Goal: Information Seeking & Learning: Learn about a topic

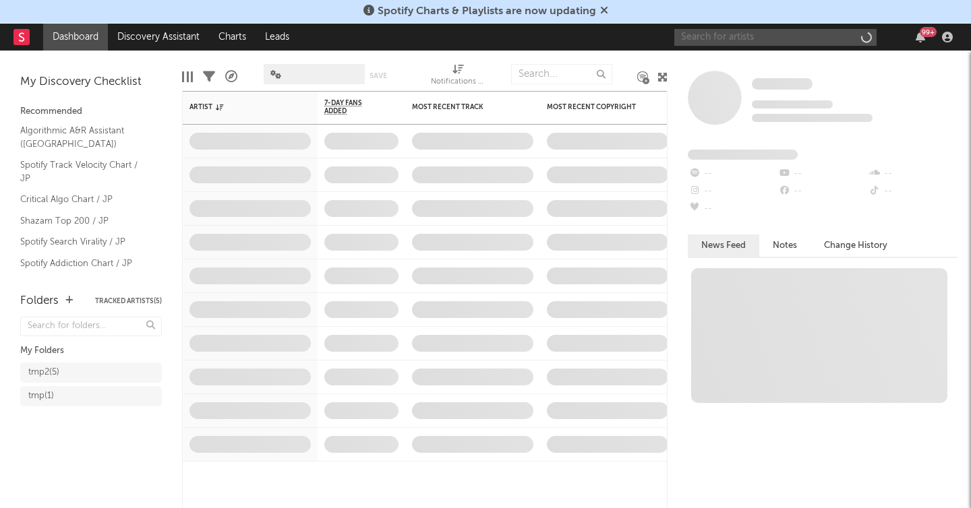
click at [758, 39] on input "text" at bounding box center [775, 37] width 202 height 17
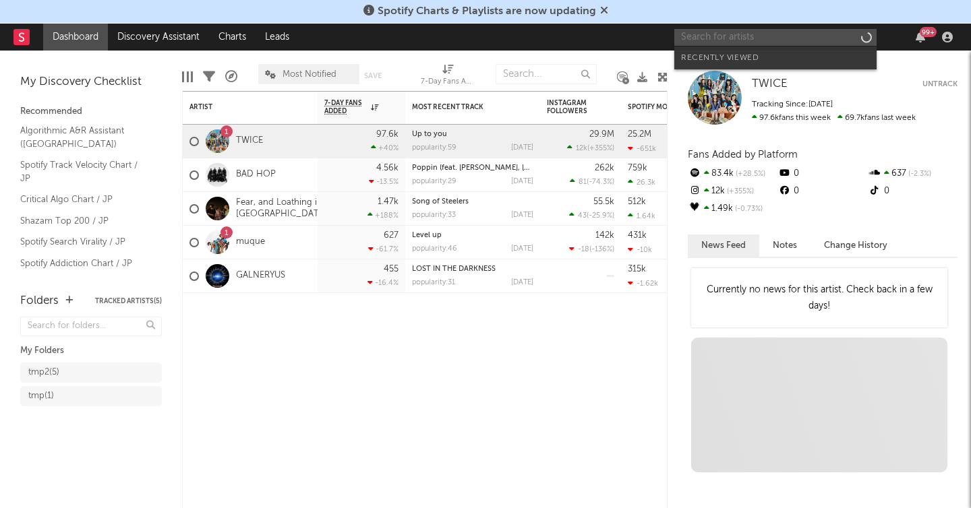
paste input "BALLISTIK BOYZ from EXILE TRIBE"
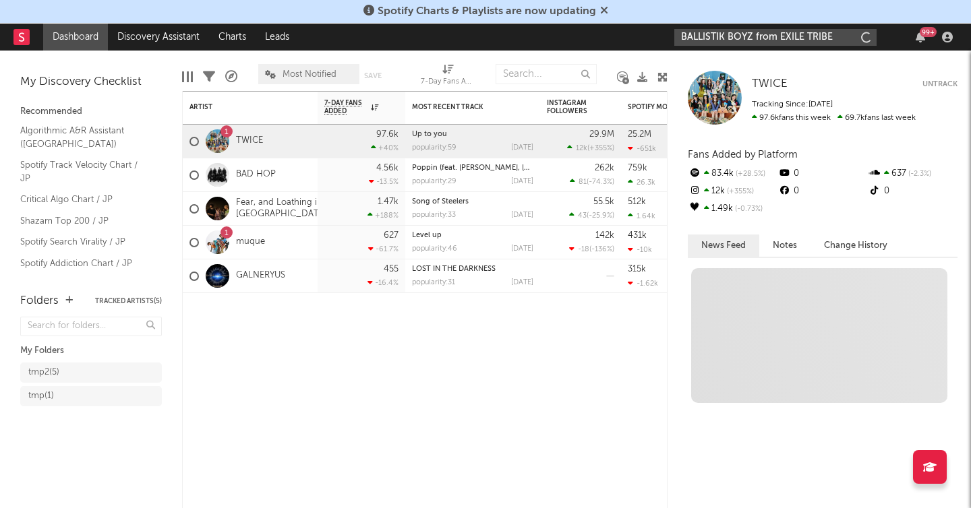
type input "BALLISTIK BOYZ from EXILE TRIBE"
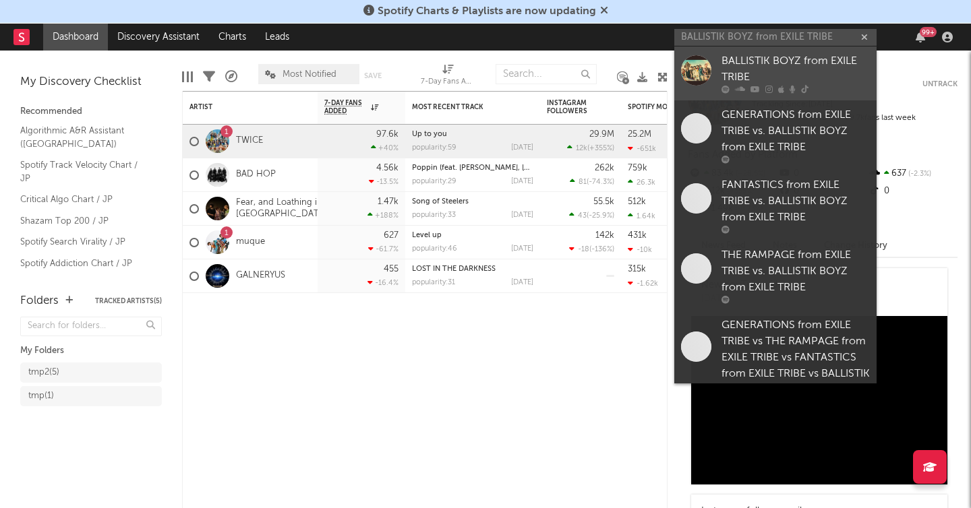
click at [792, 65] on div "BALLISTIK BOYZ from EXILE TRIBE" at bounding box center [795, 69] width 148 height 32
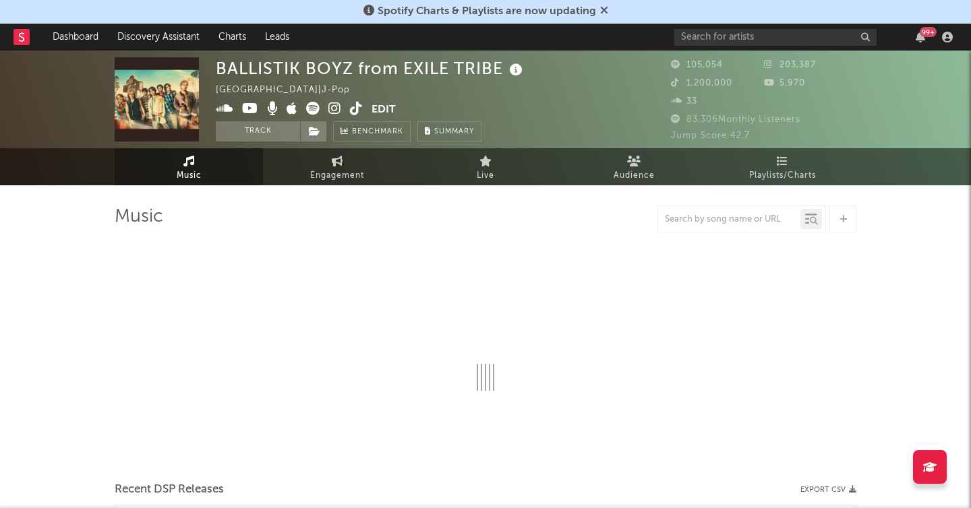
select select "6m"
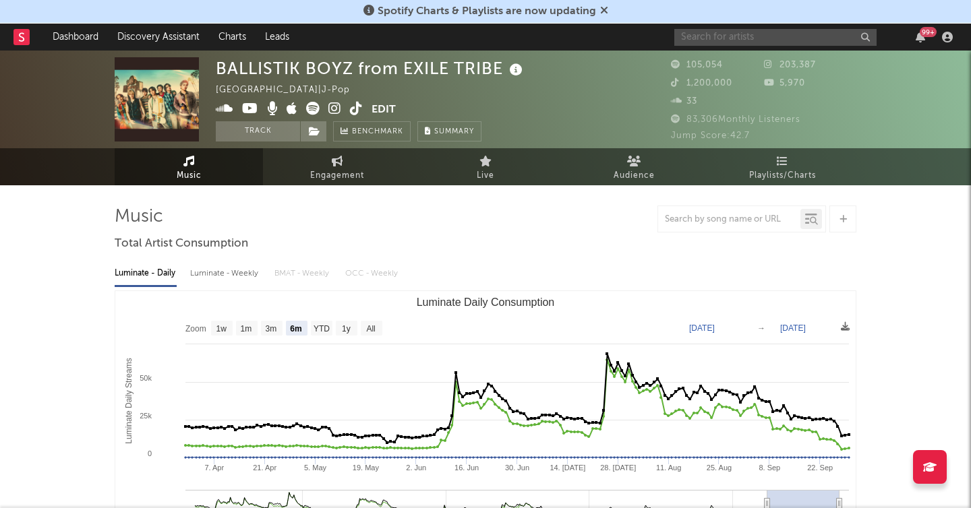
click at [762, 34] on input "text" at bounding box center [775, 37] width 202 height 17
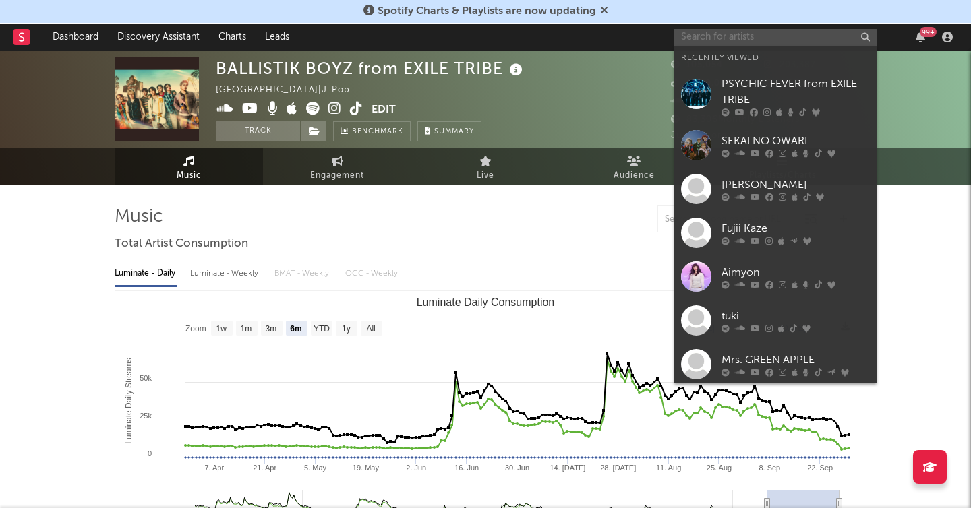
paste input "ONE N' ONLY"
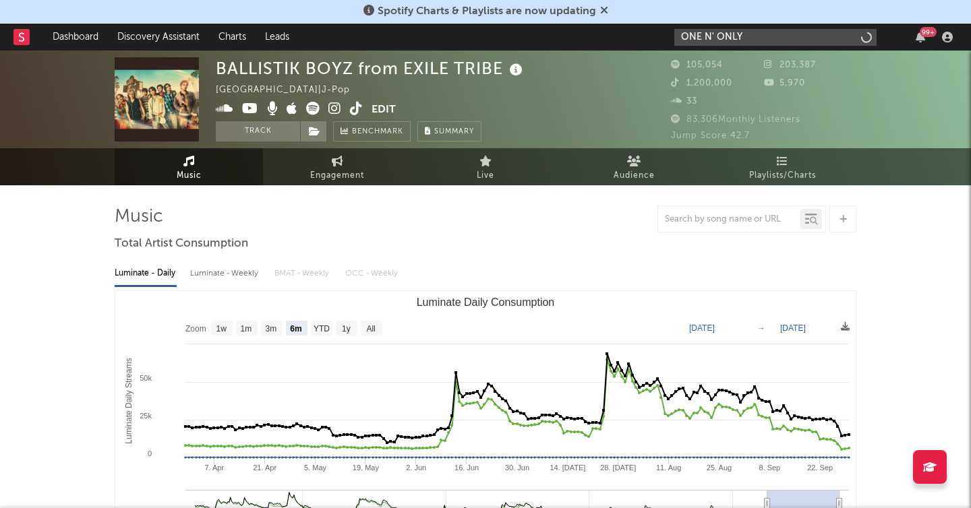
click at [755, 36] on input "ONE N' ONLY" at bounding box center [775, 37] width 202 height 17
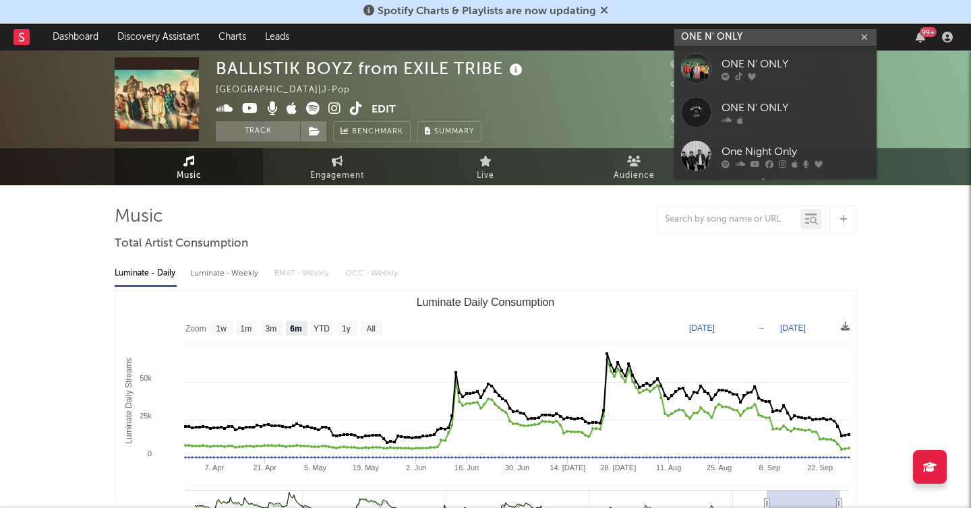
click at [703, 35] on input "ONE N' ONLY" at bounding box center [775, 37] width 202 height 17
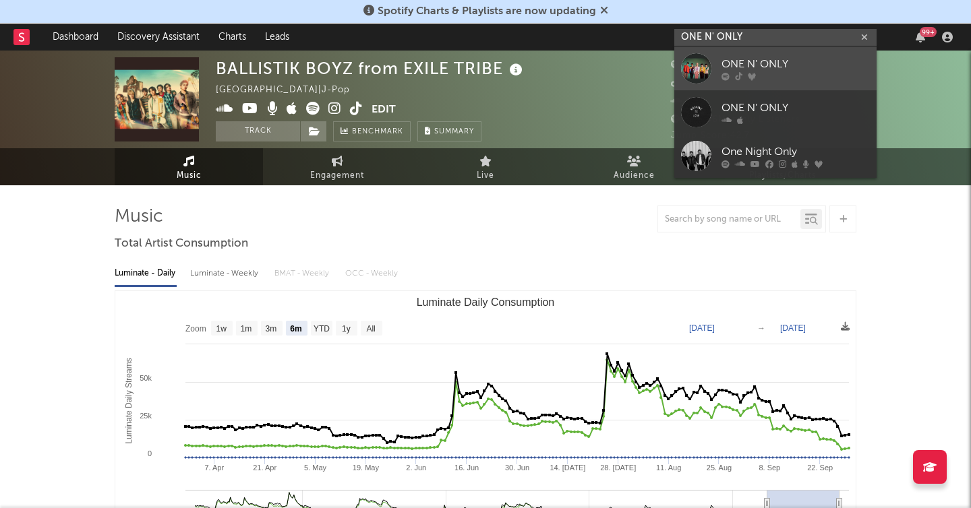
type input "ONE N' ONLY"
click at [689, 58] on div at bounding box center [696, 68] width 30 height 30
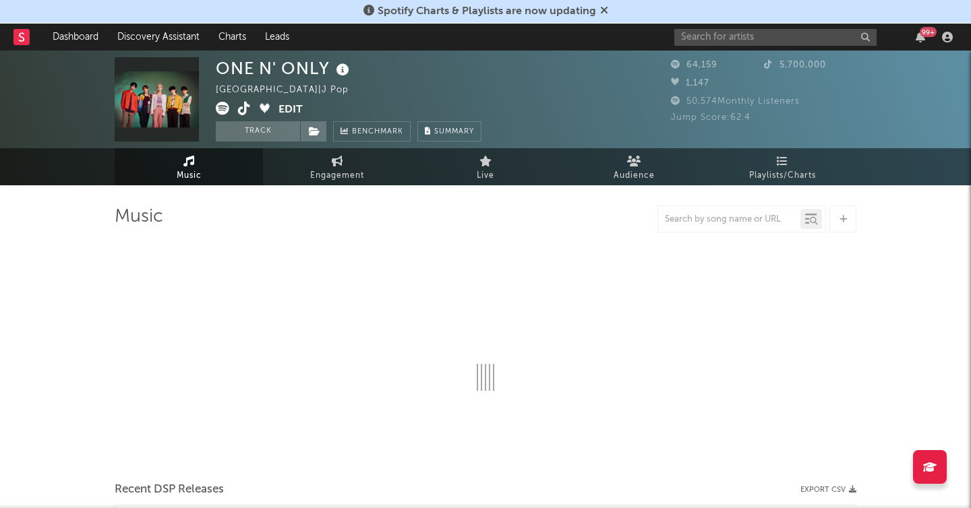
select select "6m"
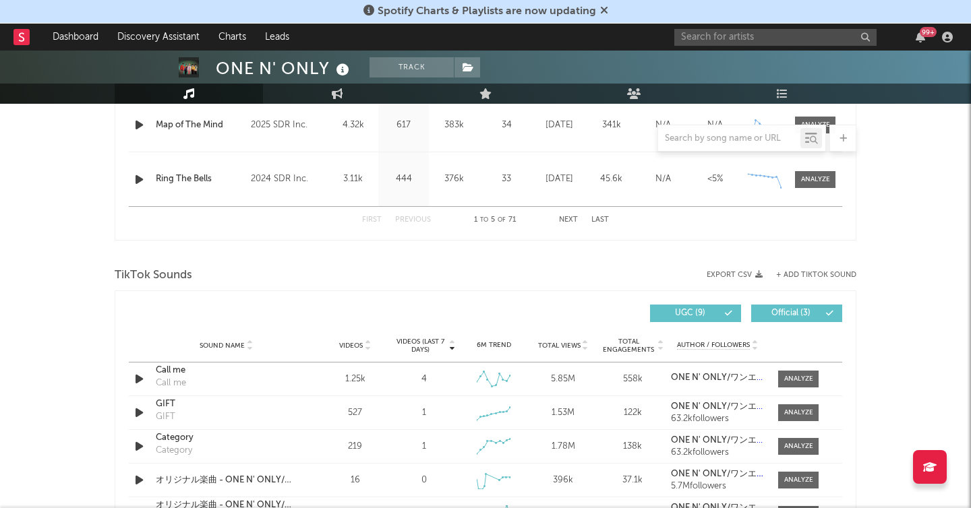
scroll to position [1070, 0]
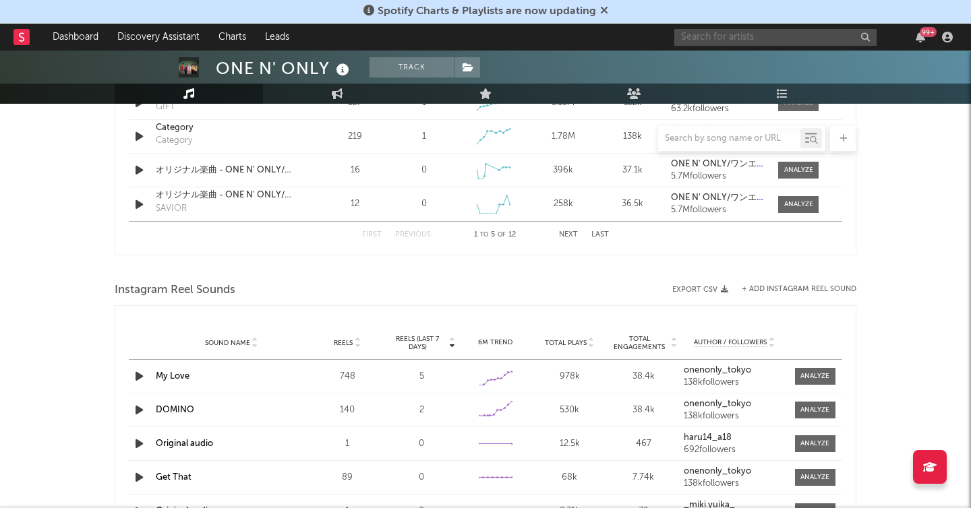
click at [713, 37] on input "text" at bounding box center [775, 37] width 202 height 17
paste input "。超特急"
click at [688, 40] on input "。超特急" at bounding box center [775, 36] width 202 height 17
click at [749, 40] on input "超特急" at bounding box center [775, 36] width 202 height 17
click at [717, 35] on input "超特急" at bounding box center [775, 36] width 202 height 17
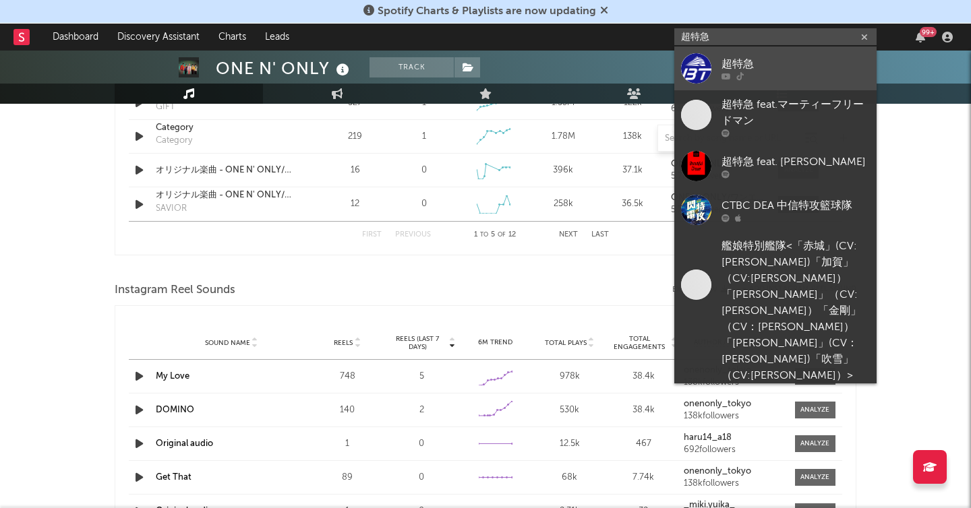
type input "超特急"
click at [718, 63] on link "超特急" at bounding box center [775, 69] width 202 height 44
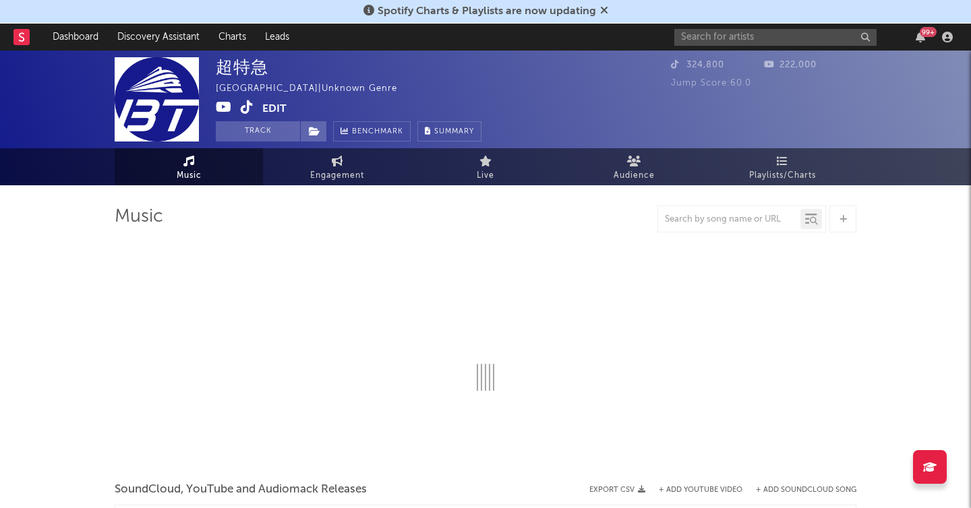
select select "1w"
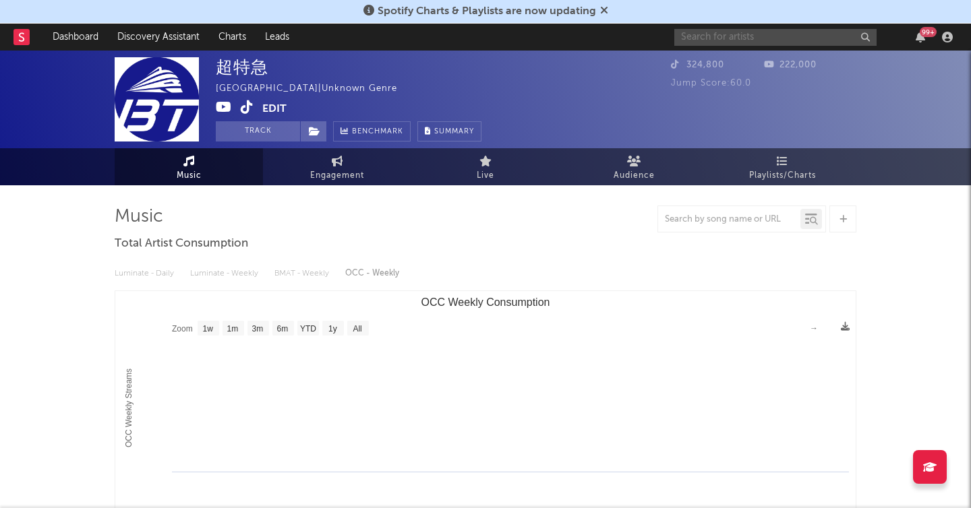
click at [751, 41] on input "text" at bounding box center [775, 37] width 202 height 17
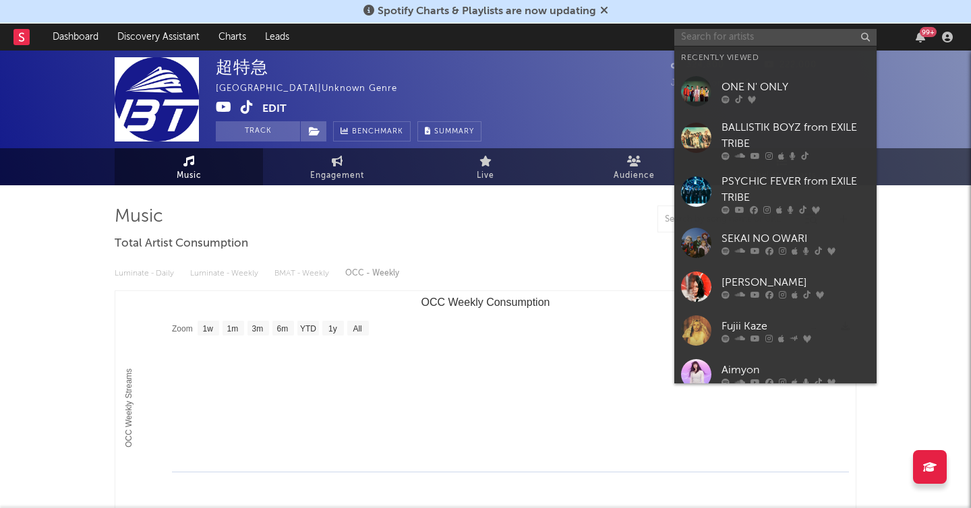
type input "v"
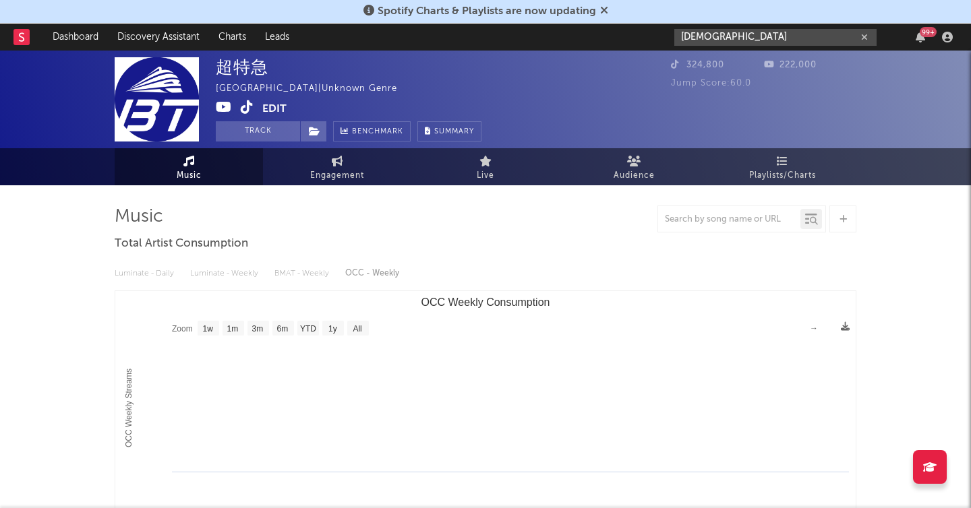
click at [728, 35] on input "[DEMOGRAPHIC_DATA]" at bounding box center [775, 37] width 202 height 17
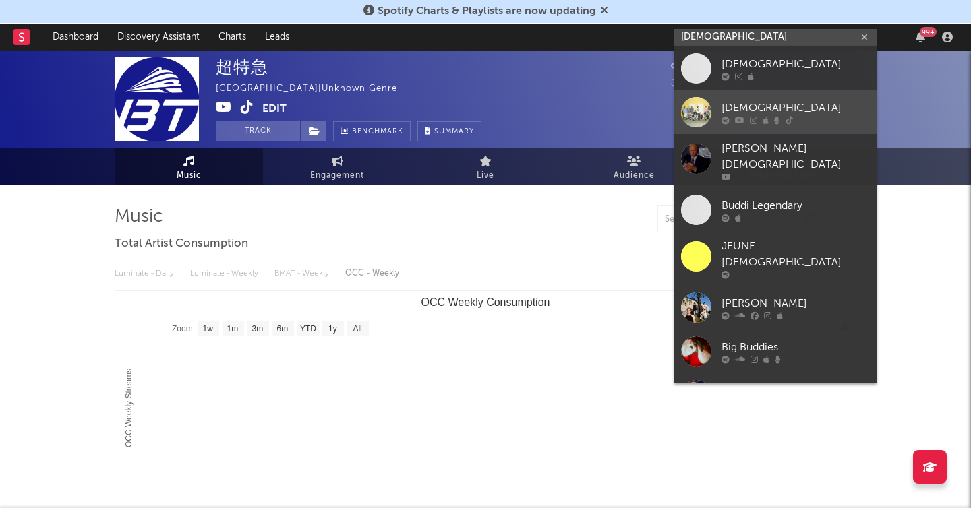
type input "[DEMOGRAPHIC_DATA]"
click at [759, 96] on link "[DEMOGRAPHIC_DATA]" at bounding box center [775, 112] width 202 height 44
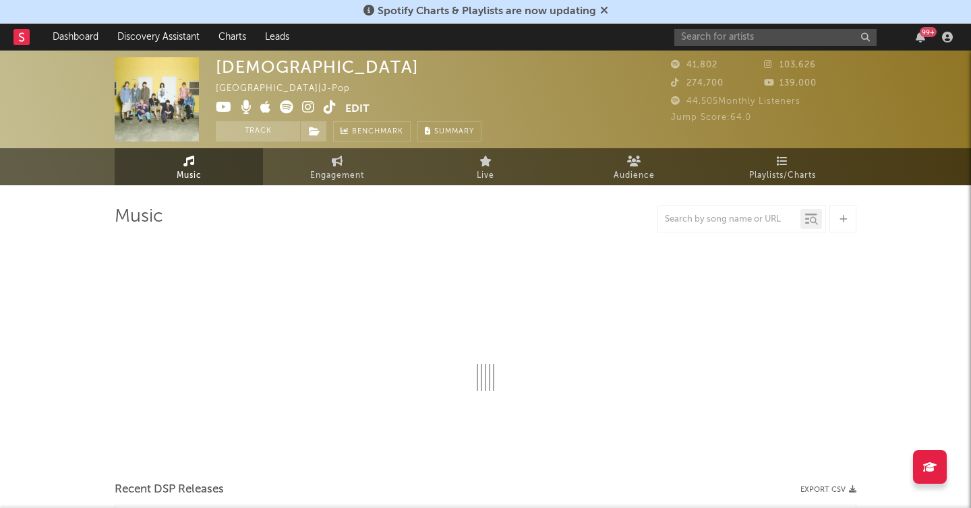
select select "6m"
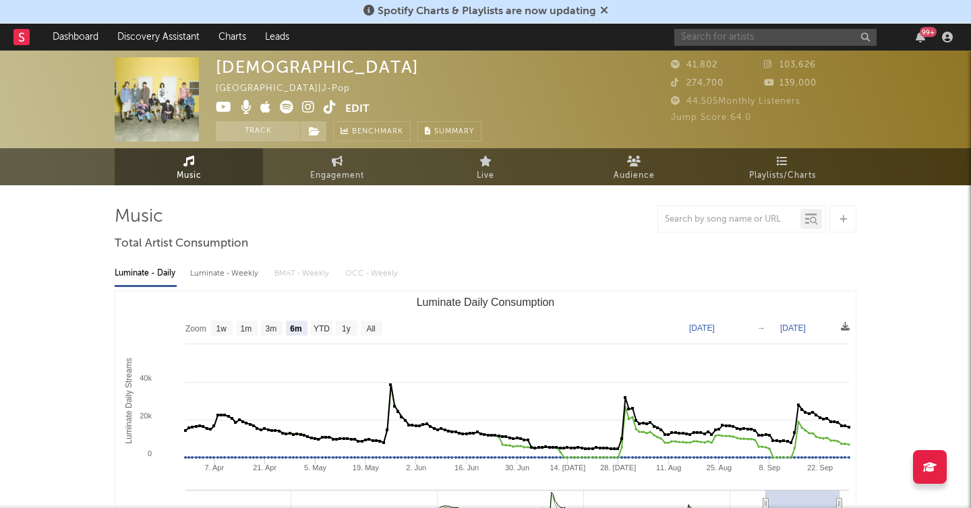
click at [770, 33] on input "text" at bounding box center [775, 37] width 202 height 17
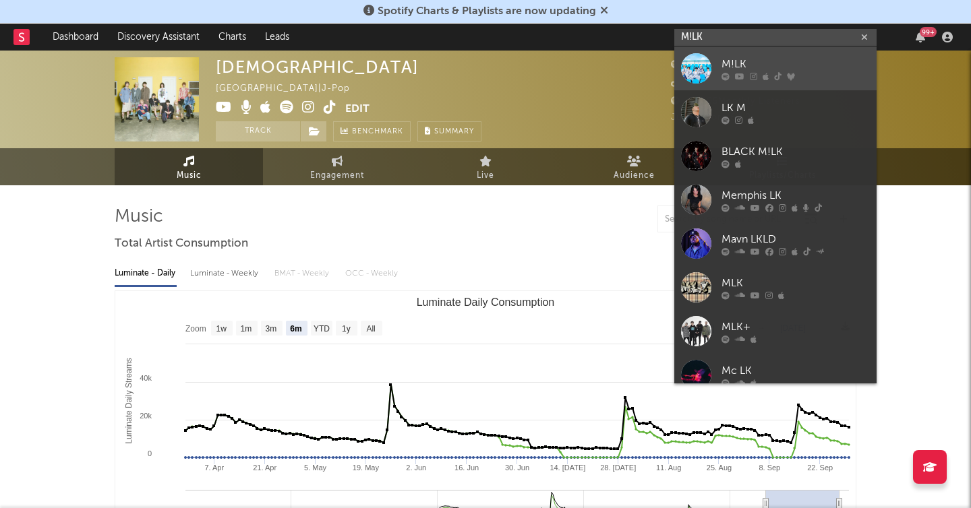
type input "M!LK"
click at [776, 57] on div "M!LK" at bounding box center [795, 64] width 148 height 16
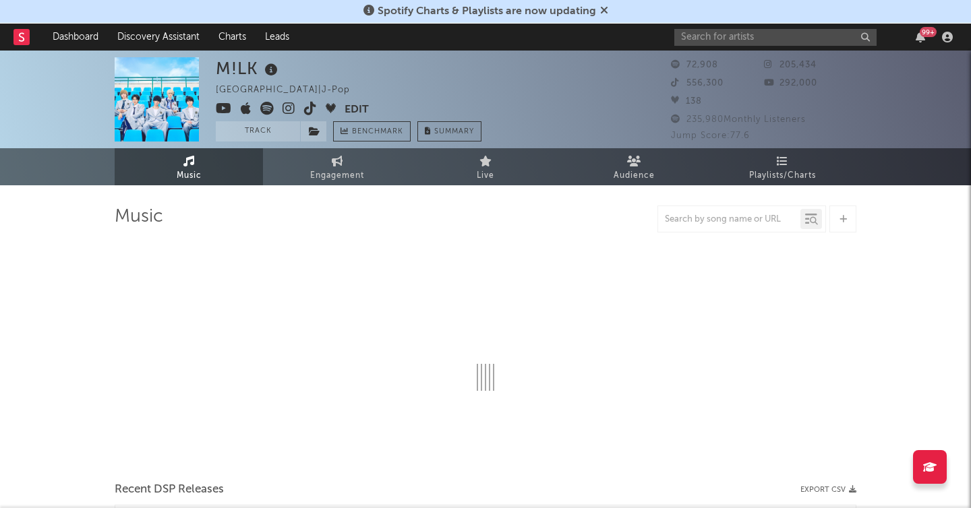
select select "6m"
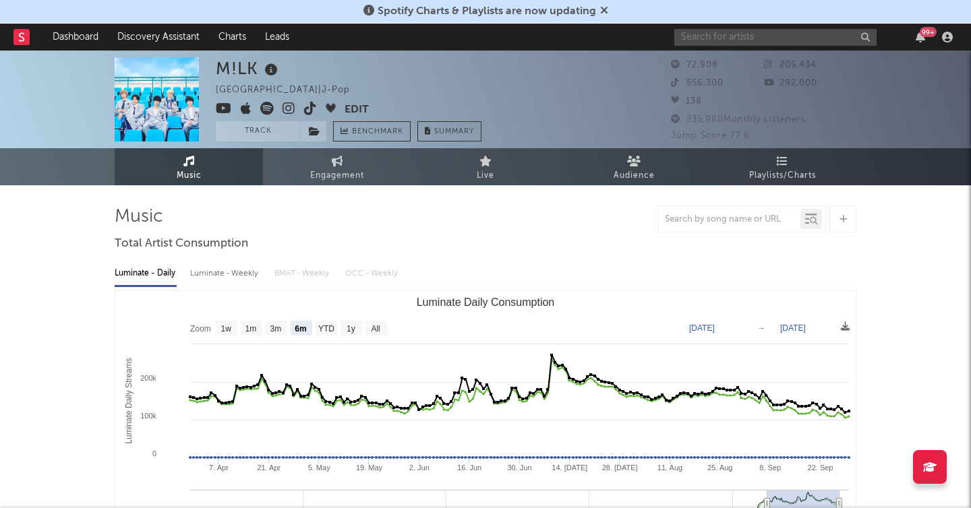
click at [717, 45] on input "text" at bounding box center [775, 37] width 202 height 17
click at [758, 34] on input "SUPER" at bounding box center [775, 37] width 202 height 17
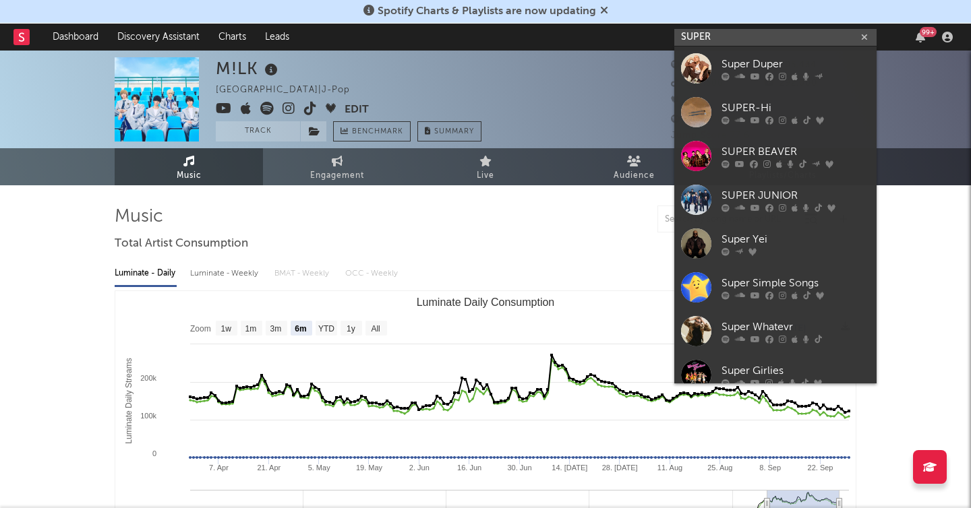
click at [740, 32] on input "SUPER" at bounding box center [775, 37] width 202 height 17
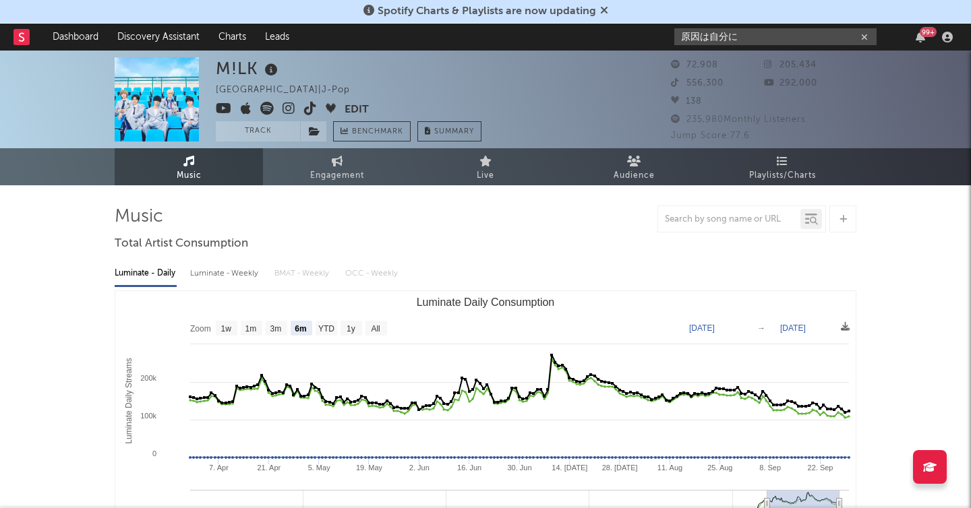
click at [756, 34] on input "原因は自分に" at bounding box center [775, 36] width 202 height 17
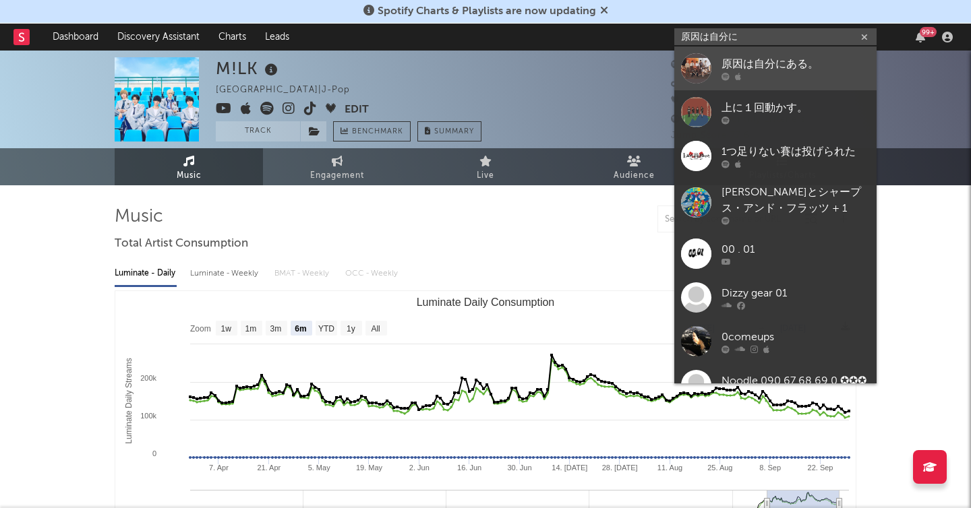
type input "原因は自分に"
click at [772, 65] on div "原因は自分にある。" at bounding box center [795, 65] width 148 height 16
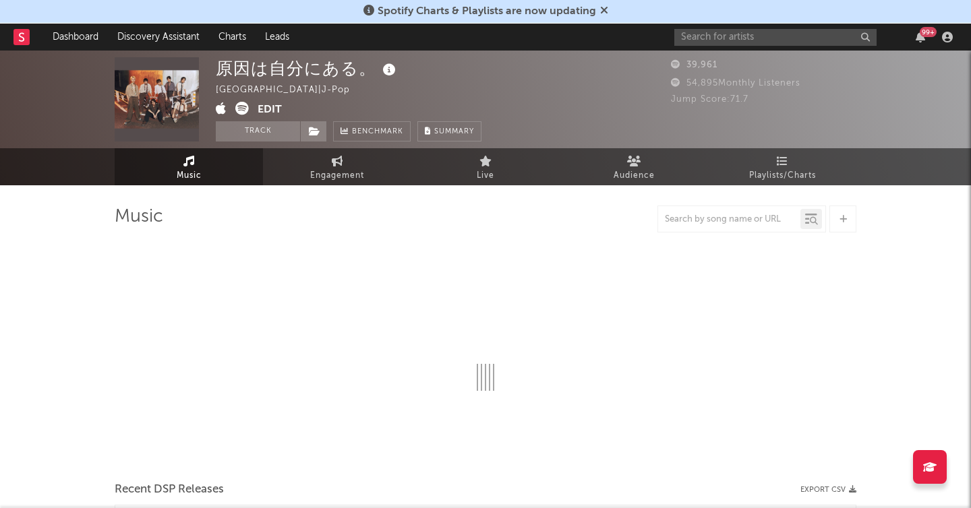
select select "6m"
